Goal: Information Seeking & Learning: Learn about a topic

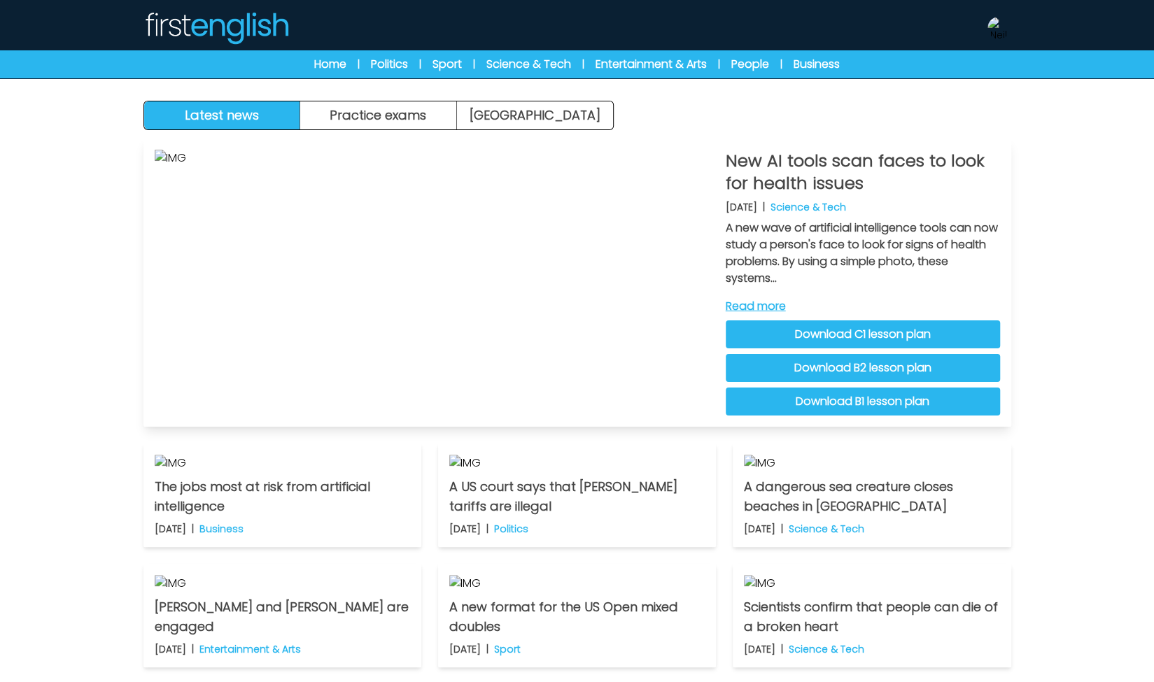
click at [761, 304] on link "Read more" at bounding box center [863, 306] width 274 height 17
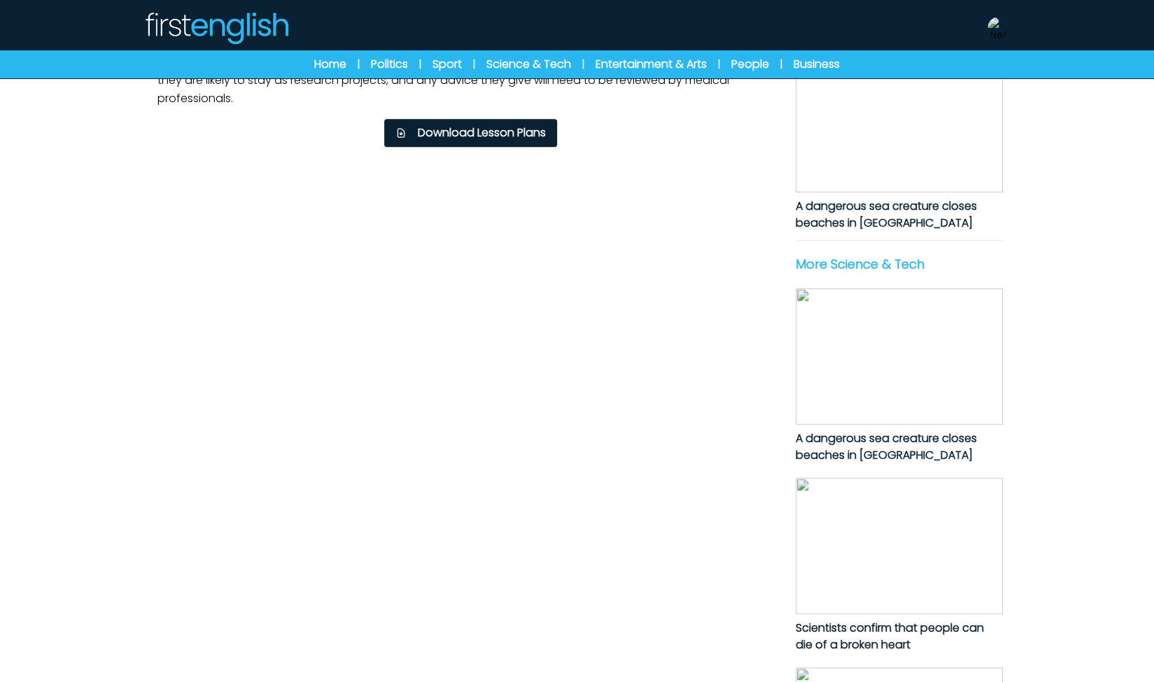
scroll to position [448, 0]
drag, startPoint x: 146, startPoint y: 220, endPoint x: 310, endPoint y: 621, distance: 432.7
click at [310, 621] on div "B1 B2 C1 New AI tools scan faces to look for health issues New AI tools scan fa…" at bounding box center [577, 205] width 896 height 1289
copy p "A new wave of artificial intelligence tools can now study a person’s face to lo…"
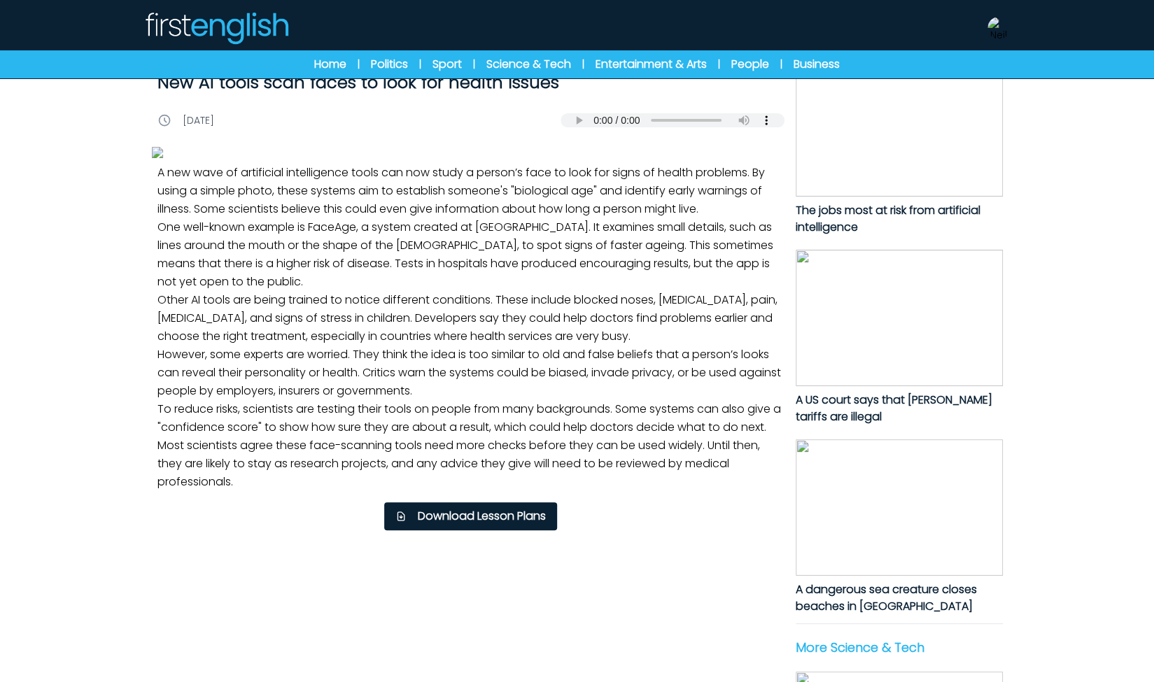
scroll to position [0, 0]
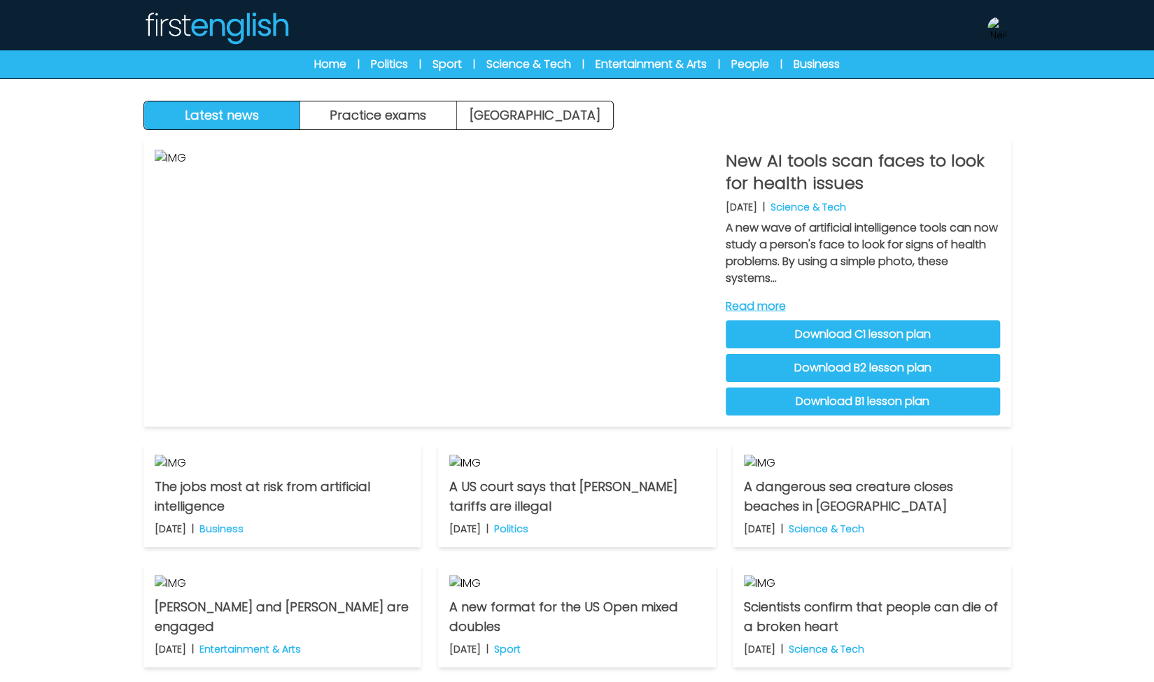
click at [774, 303] on link "Read more" at bounding box center [863, 306] width 274 height 17
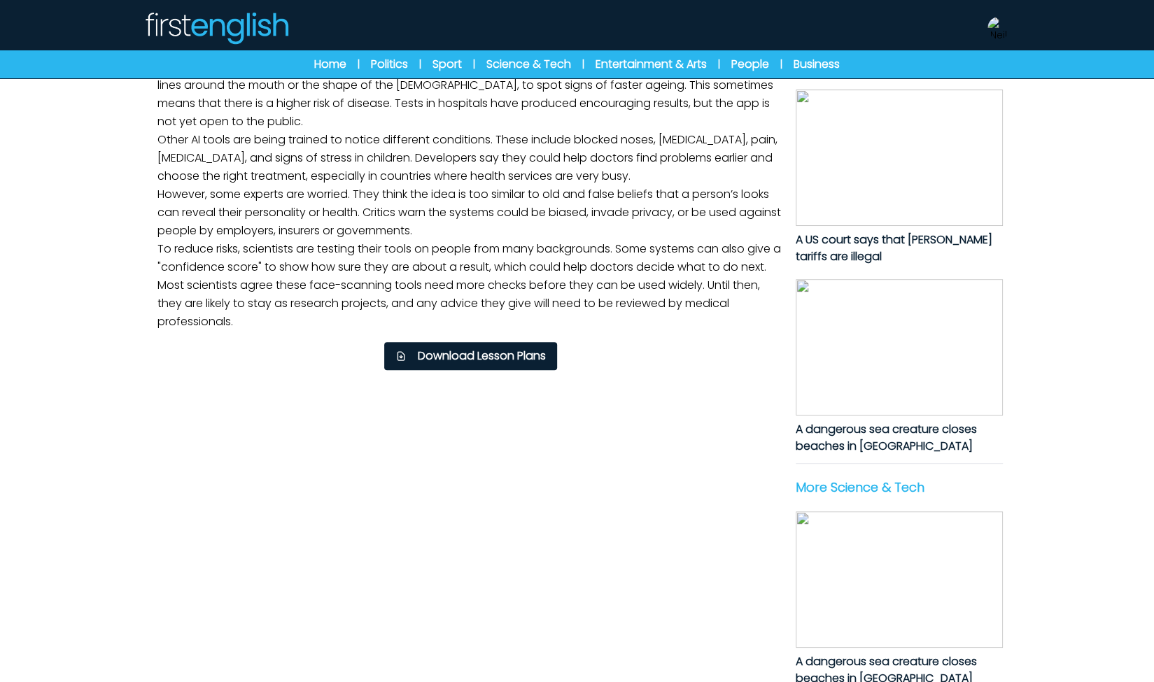
scroll to position [194, 0]
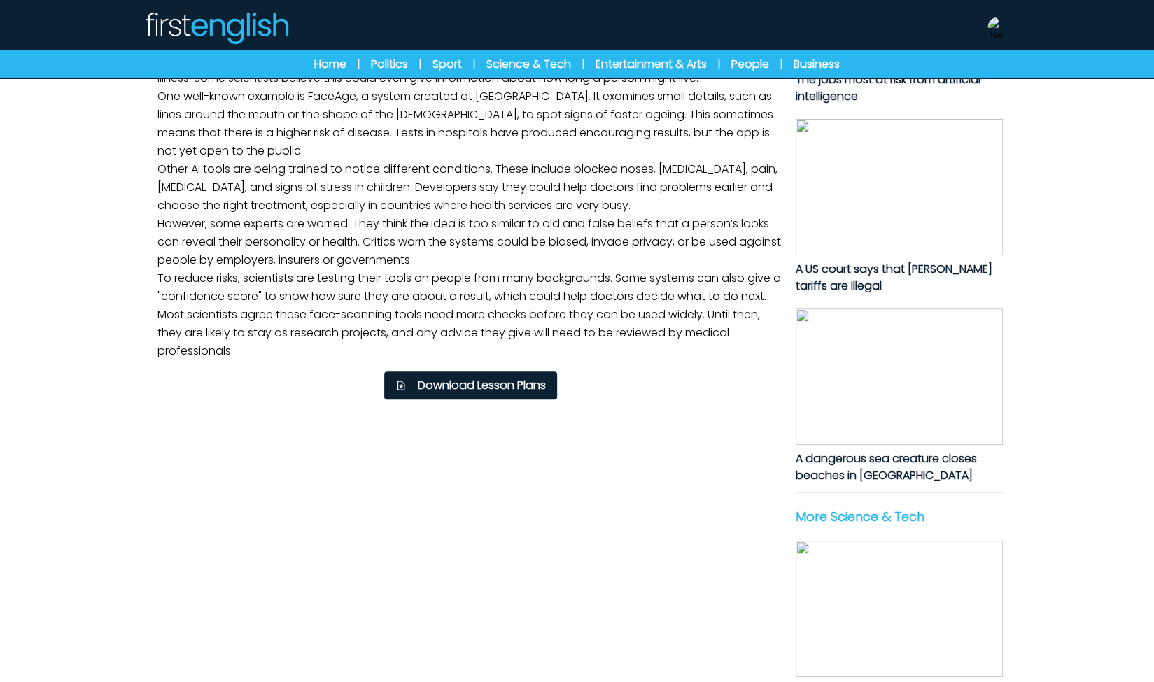
click at [1000, 385] on img at bounding box center [898, 377] width 207 height 136
